Goal: Task Accomplishment & Management: Manage account settings

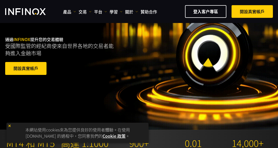
scroll to position [52, 0]
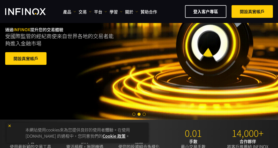
click at [11, 125] on img at bounding box center [10, 126] width 4 height 4
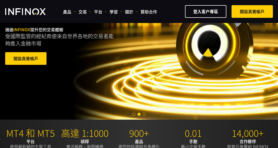
scroll to position [0, 0]
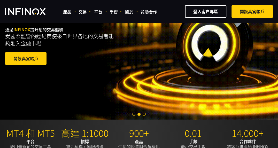
click at [20, 59] on link "開設真實帳戶" at bounding box center [25, 58] width 41 height 13
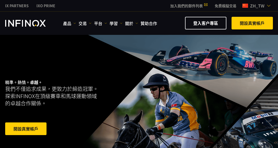
click at [245, 19] on link "開設真實帳戶" at bounding box center [251, 23] width 41 height 13
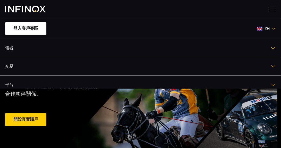
click at [31, 29] on link "登入客戶專區" at bounding box center [25, 28] width 41 height 13
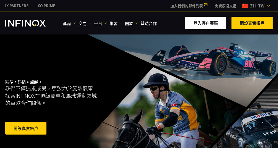
click at [201, 21] on link "登入客户專區" at bounding box center [205, 23] width 41 height 13
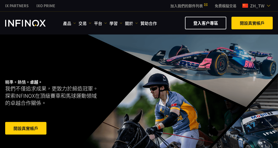
click at [214, 22] on link "登入客户專區" at bounding box center [205, 23] width 41 height 13
